Goal: Task Accomplishment & Management: Use online tool/utility

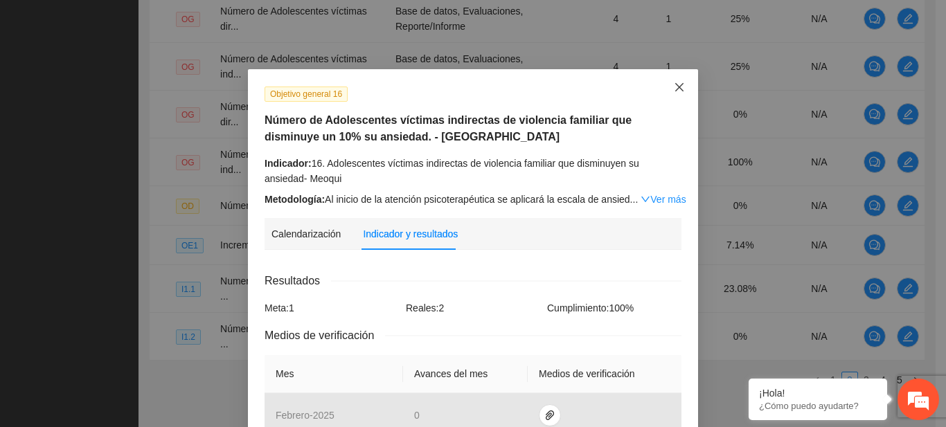
click at [677, 91] on icon "close" at bounding box center [679, 87] width 8 height 8
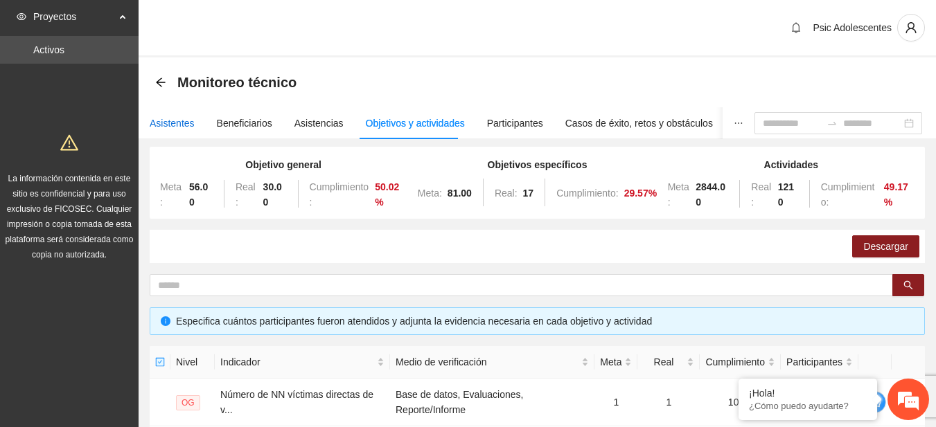
click at [186, 126] on div "Asistentes" at bounding box center [172, 123] width 45 height 15
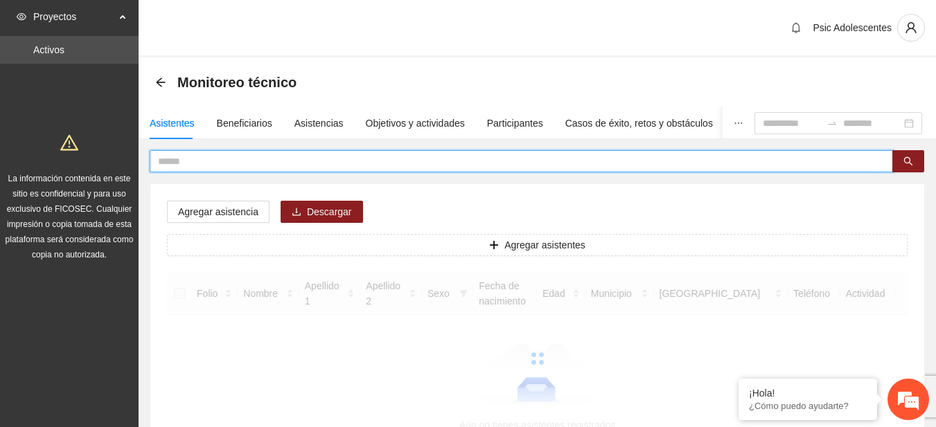
click at [193, 157] on input "text" at bounding box center [515, 161] width 715 height 15
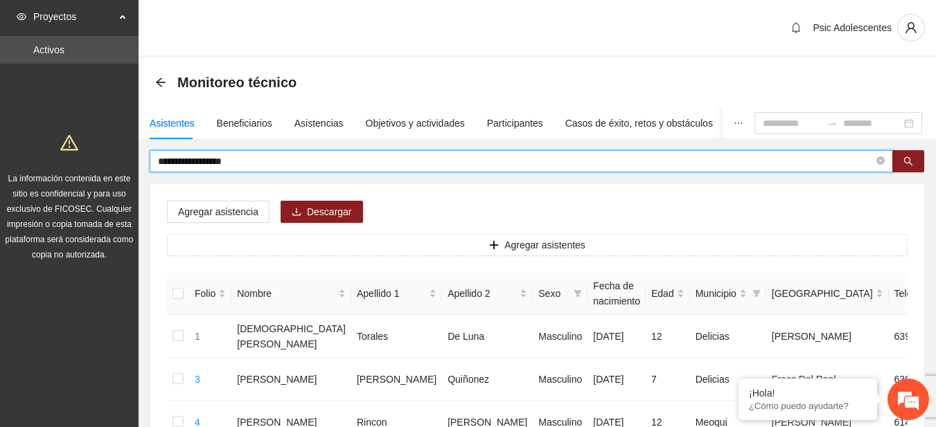
type input "**********"
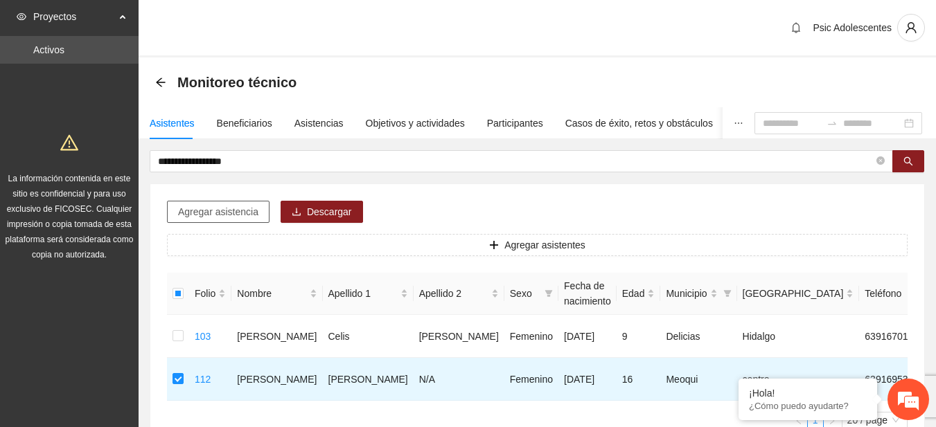
click at [247, 214] on span "Agregar asistencia" at bounding box center [218, 211] width 80 height 15
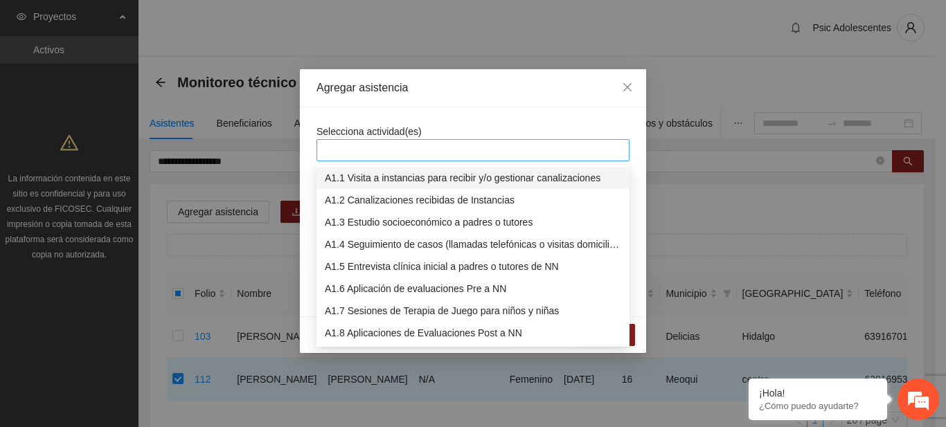
click at [350, 154] on div at bounding box center [473, 150] width 306 height 17
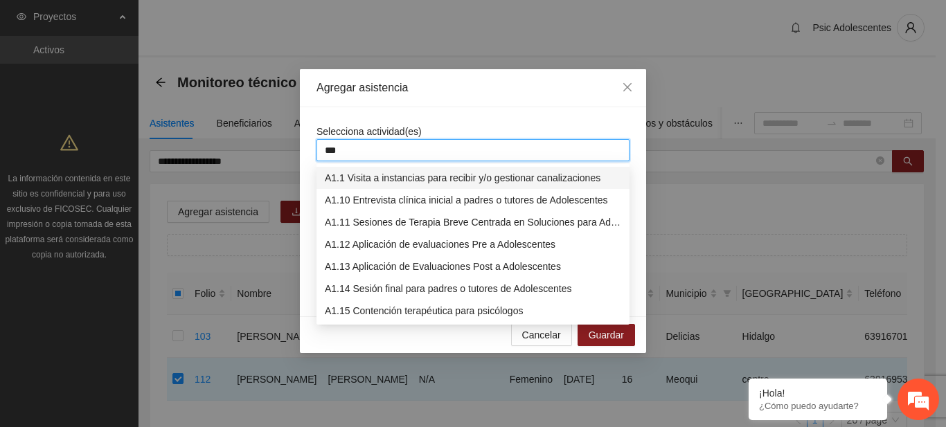
type input "****"
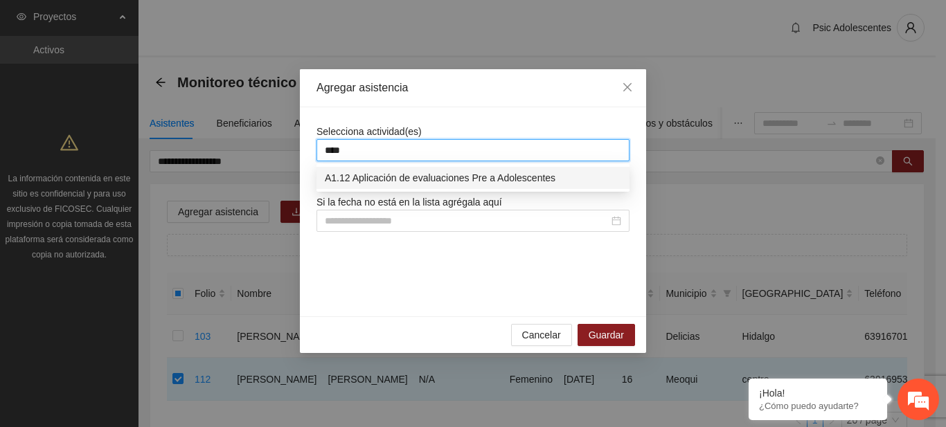
click at [380, 183] on div "A1.12 Aplicación de evaluaciones Pre a Adolescentes" at bounding box center [473, 177] width 296 height 15
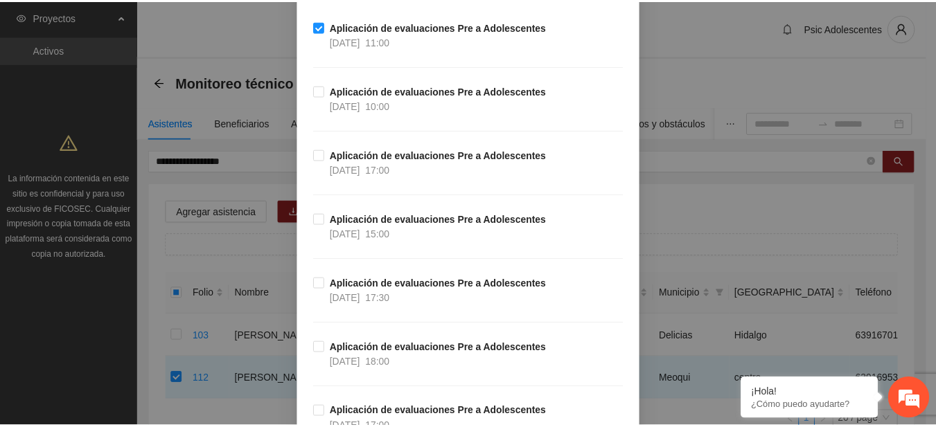
scroll to position [650, 0]
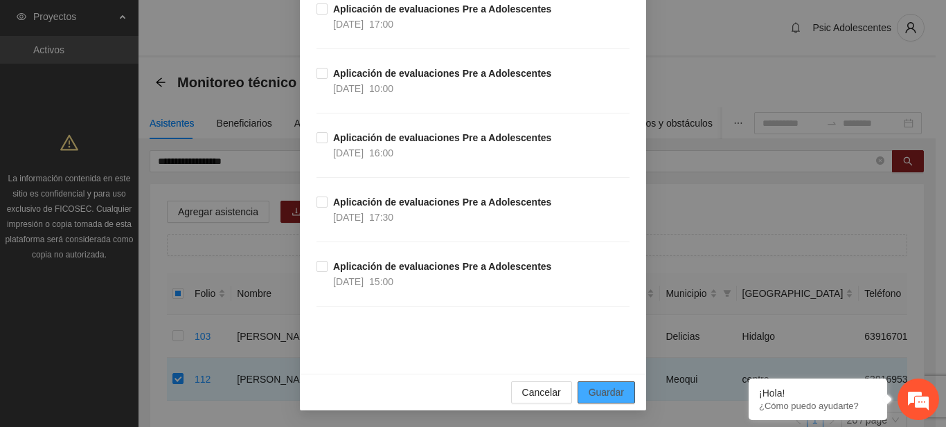
click at [580, 393] on button "Guardar" at bounding box center [606, 393] width 57 height 22
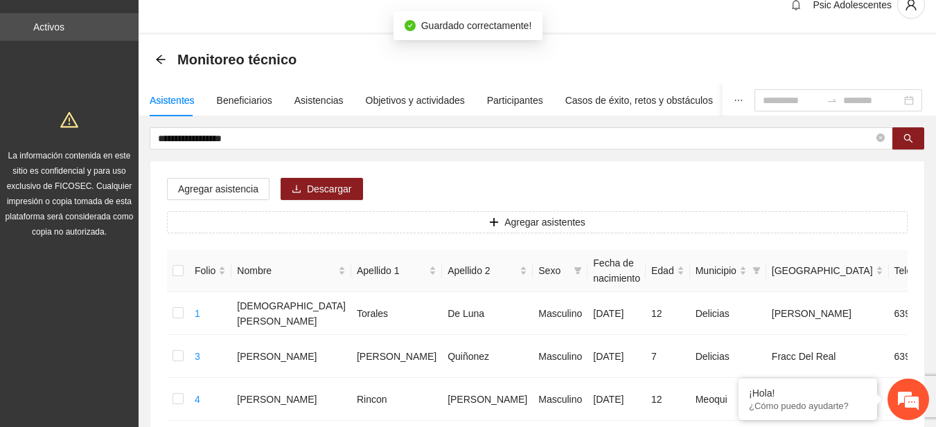
scroll to position [0, 0]
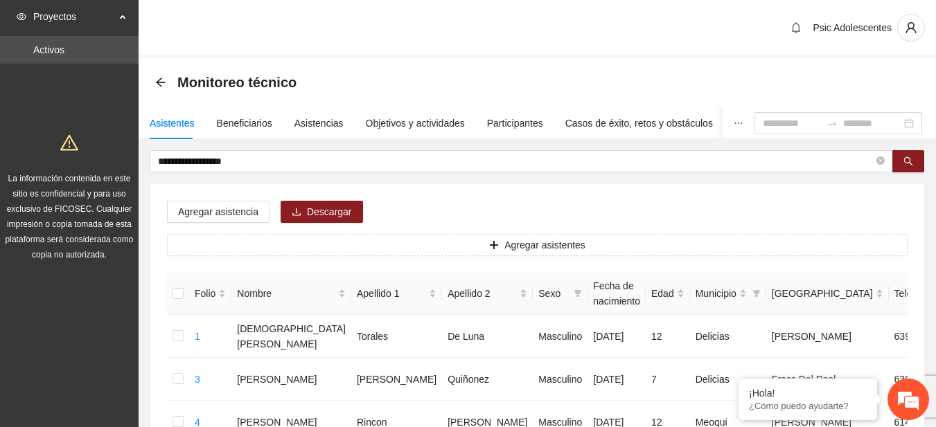
click at [162, 90] on div "Monitoreo técnico" at bounding box center [230, 82] width 150 height 22
click at [318, 115] on div "Asistencias" at bounding box center [318, 123] width 49 height 32
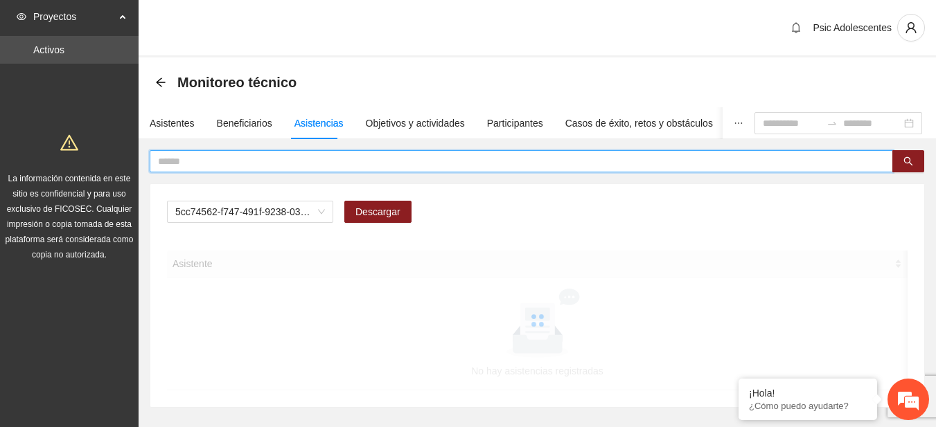
click at [301, 161] on input "text" at bounding box center [515, 161] width 715 height 15
type input "**********"
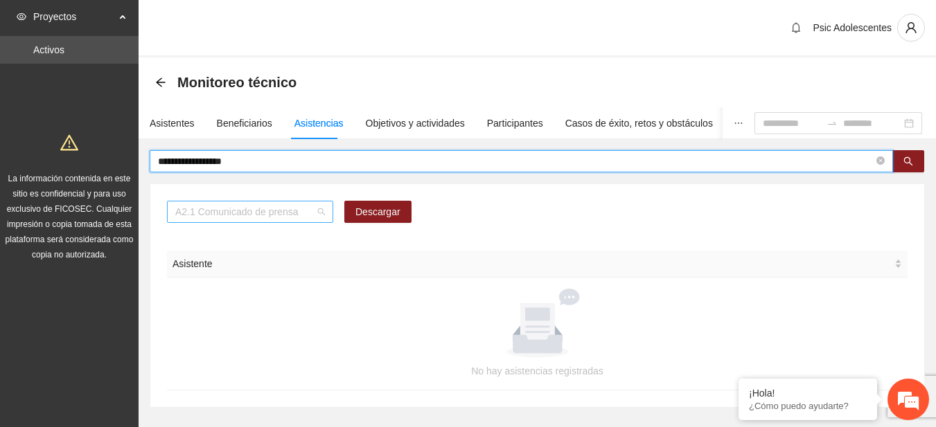
click at [319, 211] on span "A2.1 Comunicado de prensa" at bounding box center [250, 212] width 150 height 21
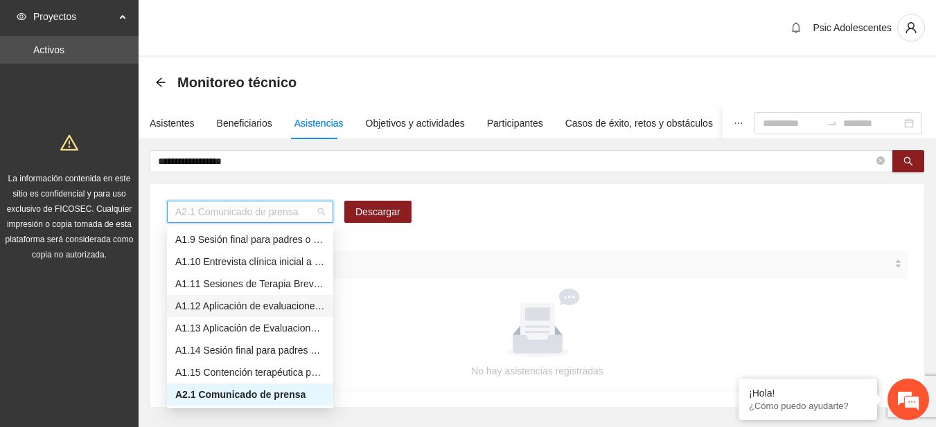
click at [222, 298] on div "A1.12 Aplicación de evaluaciones Pre a Adolescentes" at bounding box center [250, 306] width 166 height 22
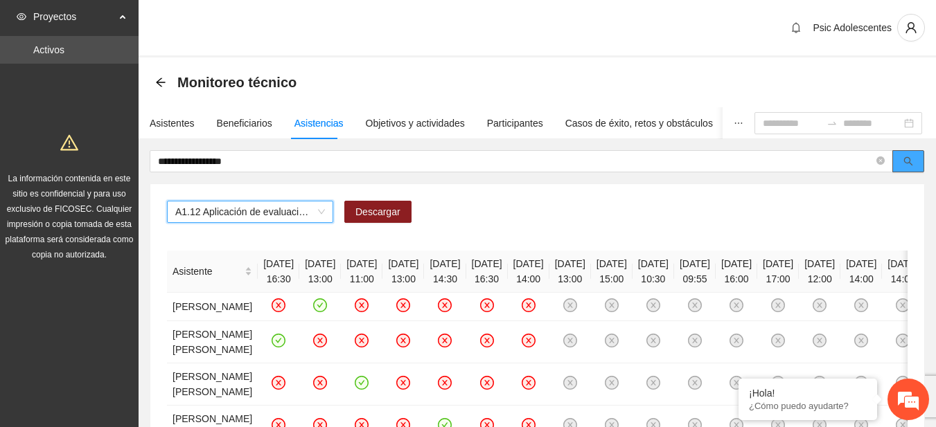
click at [915, 157] on button "button" at bounding box center [908, 161] width 32 height 22
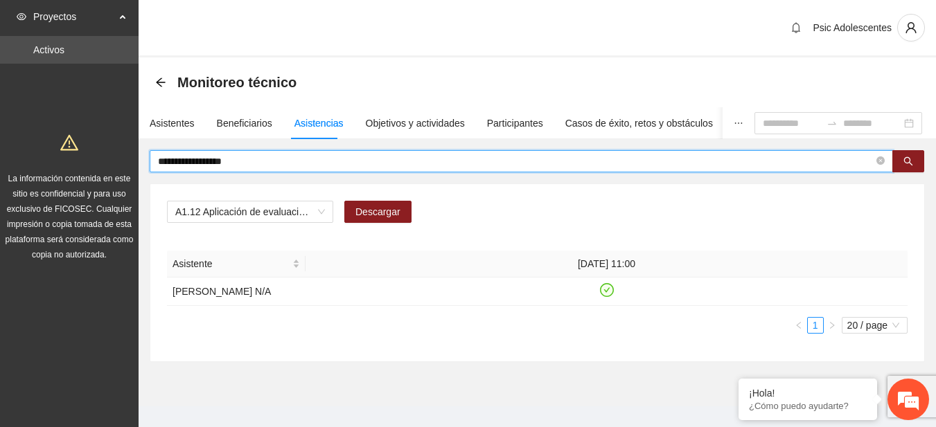
click at [317, 163] on input "**********" at bounding box center [515, 161] width 715 height 15
click at [320, 212] on span "A1.12 Aplicación de evaluaciones Pre a Adolescentes" at bounding box center [250, 212] width 150 height 21
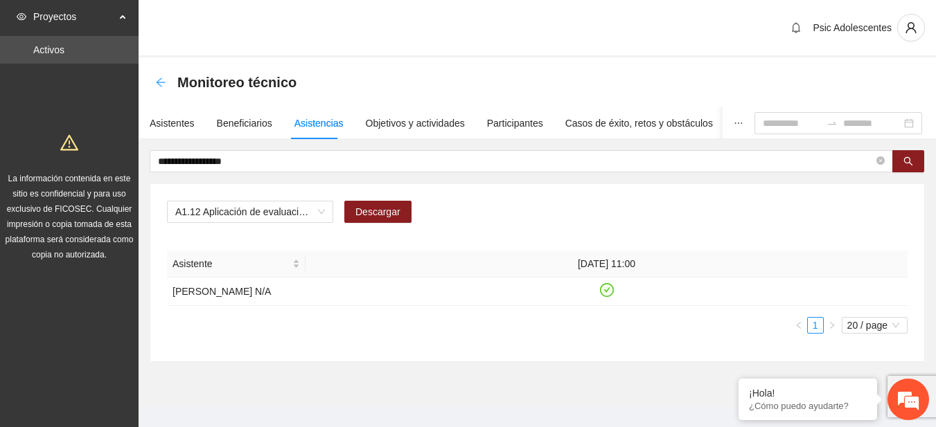
click at [163, 82] on icon "arrow-left" at bounding box center [160, 82] width 9 height 9
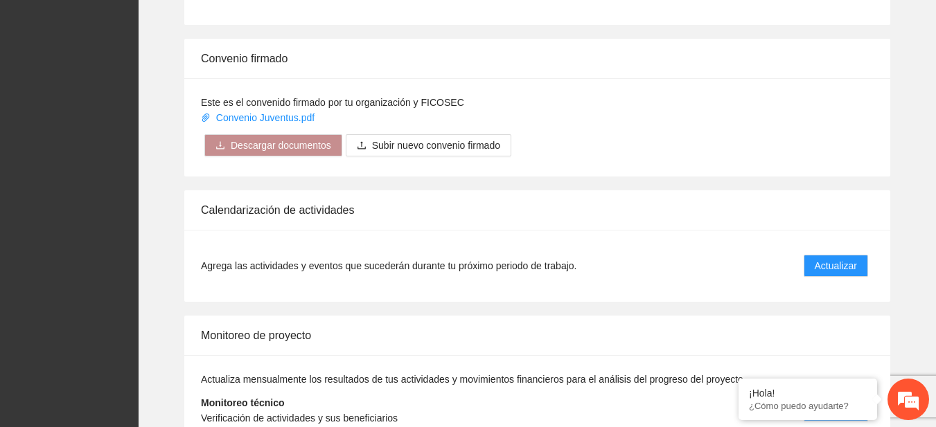
scroll to position [1070, 0]
